Goal: Task Accomplishment & Management: Manage account settings

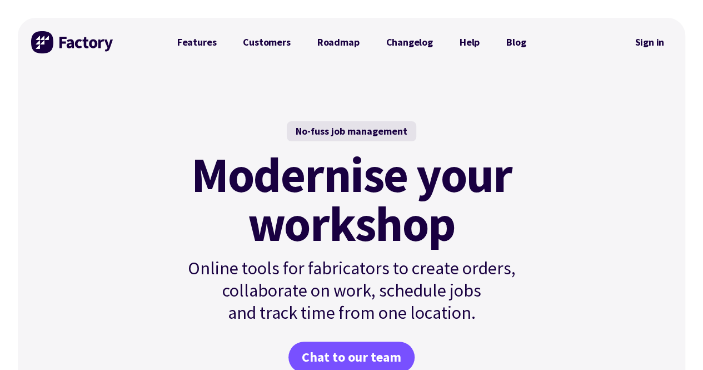
click at [95, 141] on div "No-fuss job management Modernise your workshop Online tools for fabricators to …" at bounding box center [352, 260] width 668 height 387
click at [664, 43] on link "Sign in" at bounding box center [649, 42] width 45 height 26
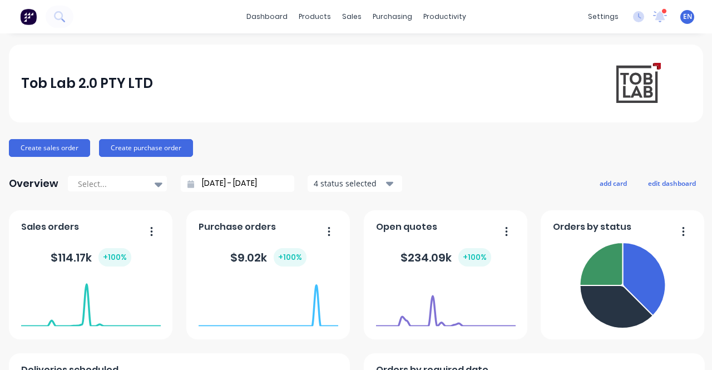
click at [683, 14] on span "EN" at bounding box center [687, 17] width 9 height 10
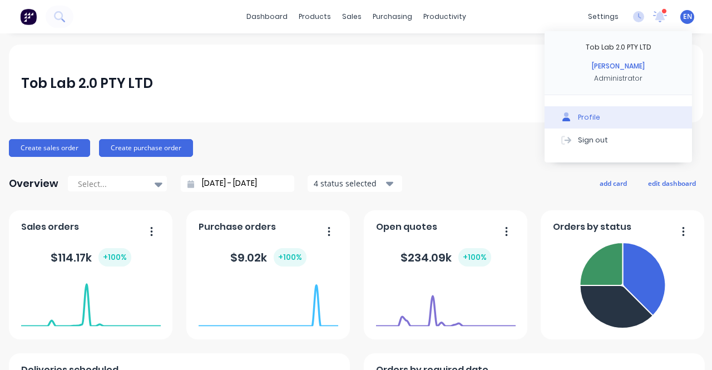
click at [597, 120] on button "Profile" at bounding box center [617, 117] width 147 height 22
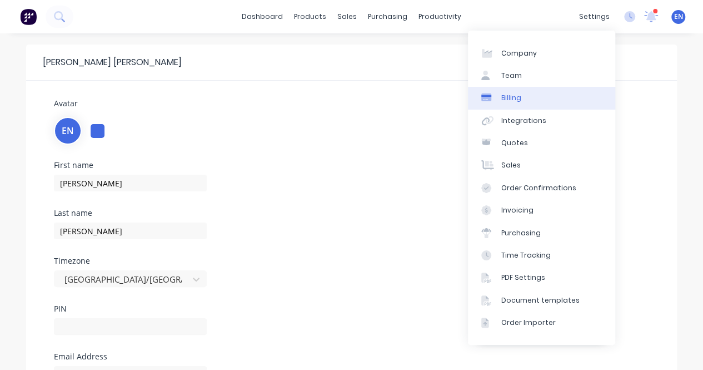
click at [515, 98] on div "Billing" at bounding box center [512, 98] width 20 height 10
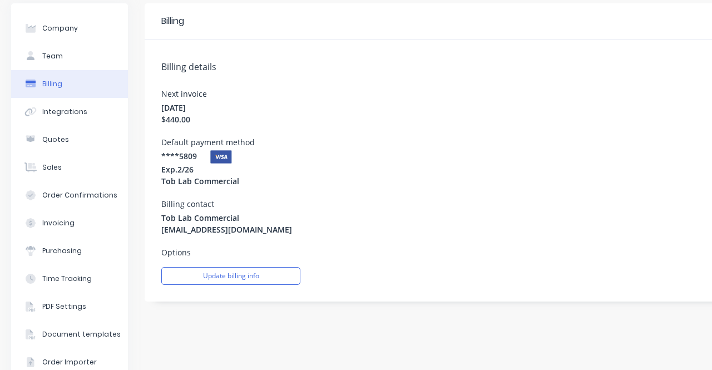
scroll to position [78, 0]
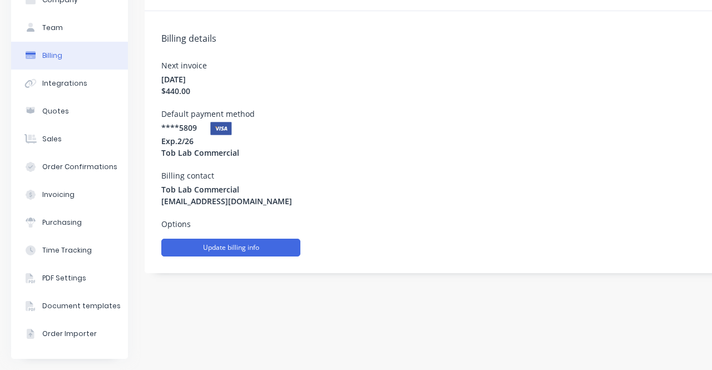
click at [192, 243] on button "Update billing info" at bounding box center [230, 248] width 139 height 18
